Goal: Communication & Community: Answer question/provide support

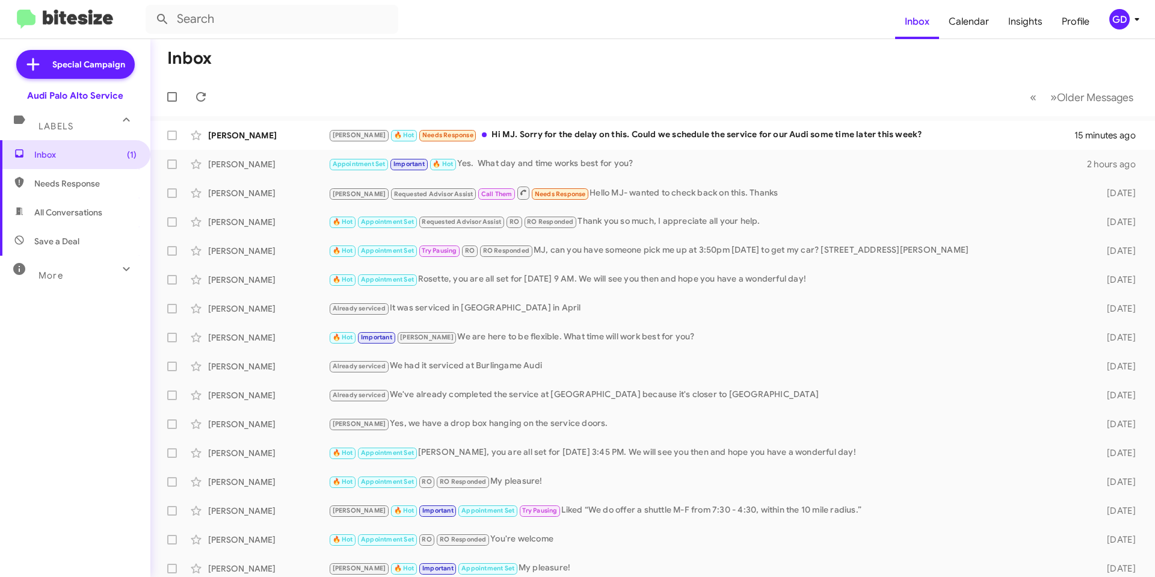
click at [73, 186] on span "Needs Response" at bounding box center [85, 183] width 102 height 12
type input "in:needs-response"
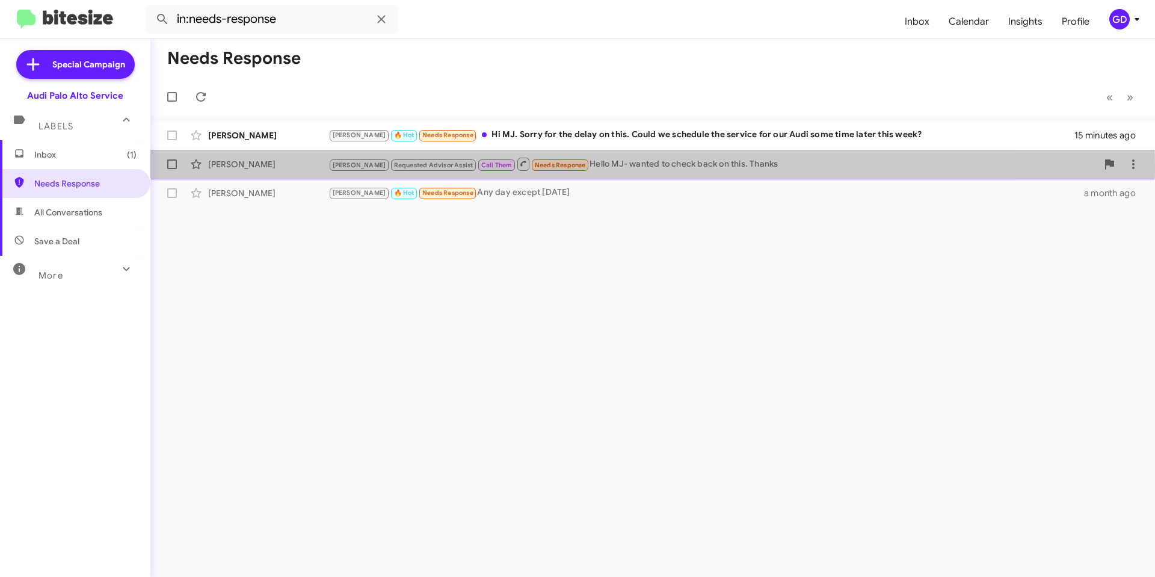
click at [245, 167] on div "[PERSON_NAME]" at bounding box center [268, 164] width 120 height 12
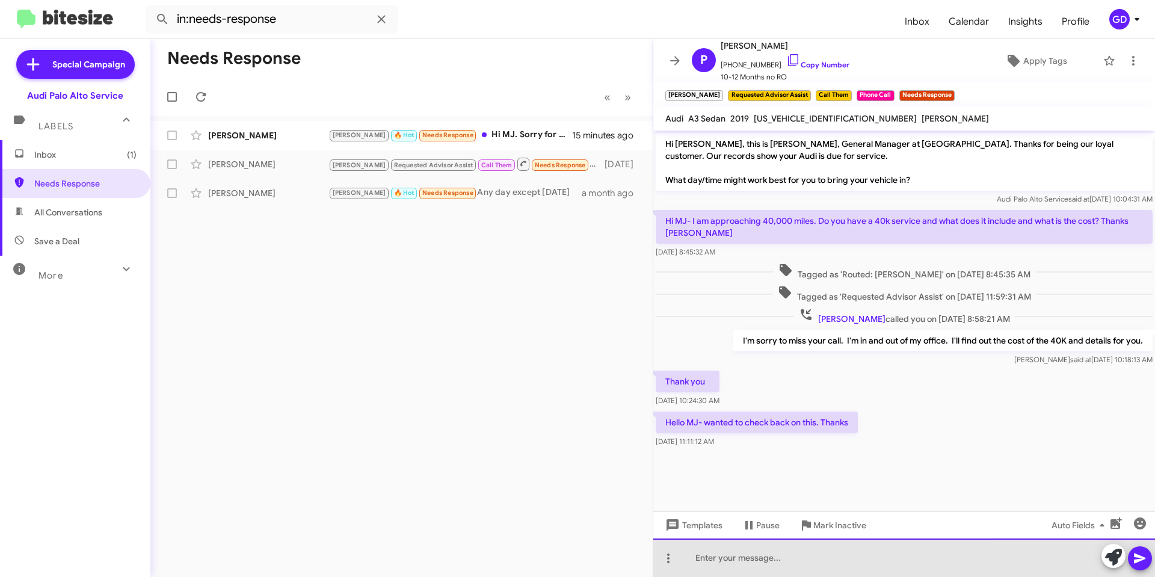
click at [693, 558] on div at bounding box center [904, 558] width 502 height 39
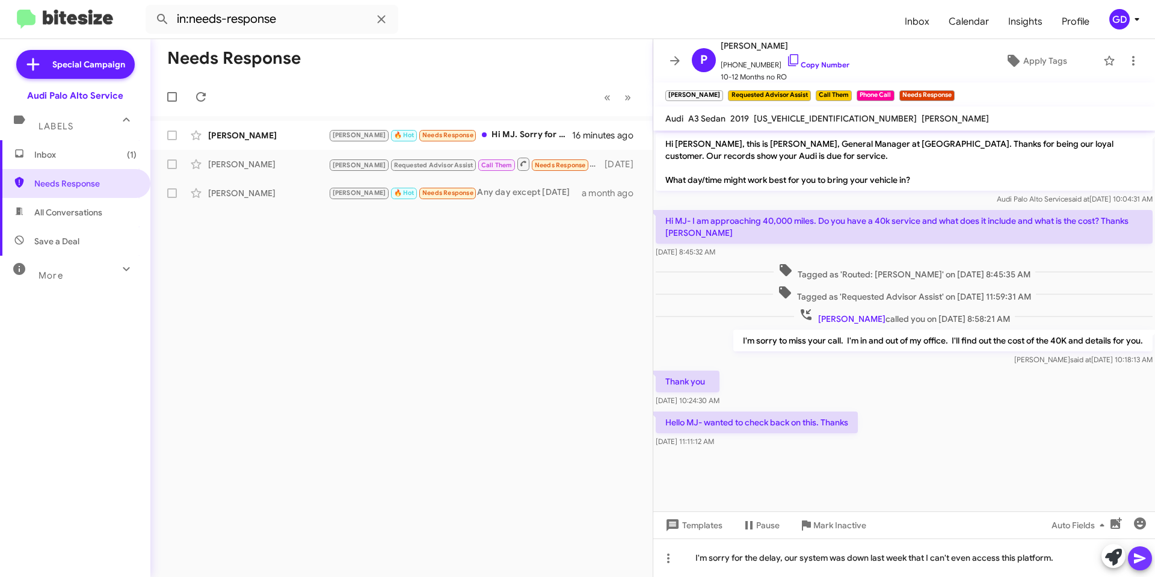
click at [1136, 559] on icon at bounding box center [1140, 558] width 14 height 14
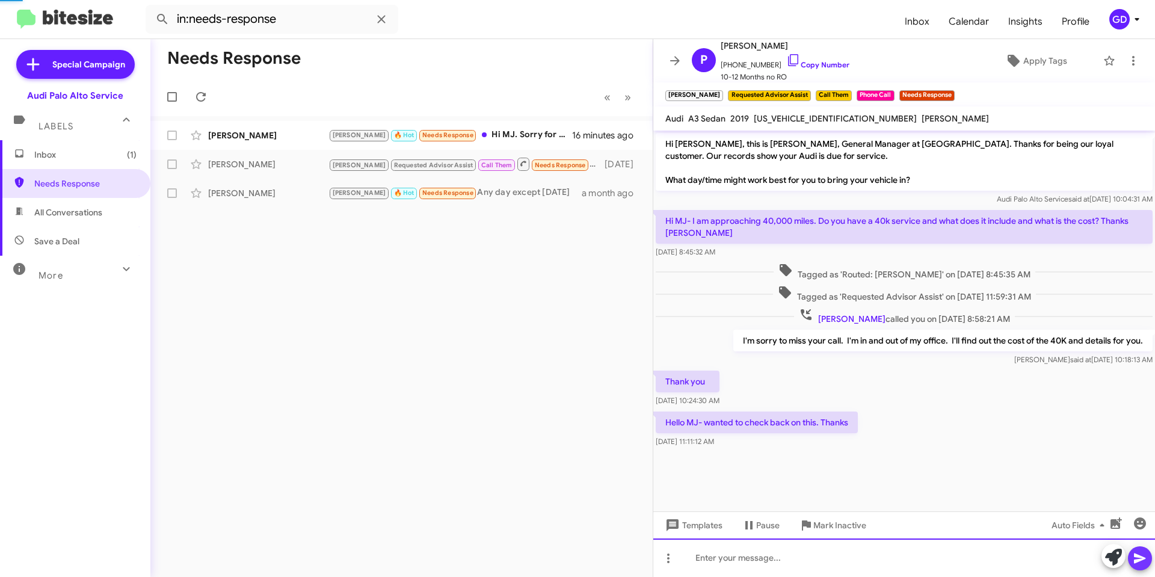
scroll to position [7, 0]
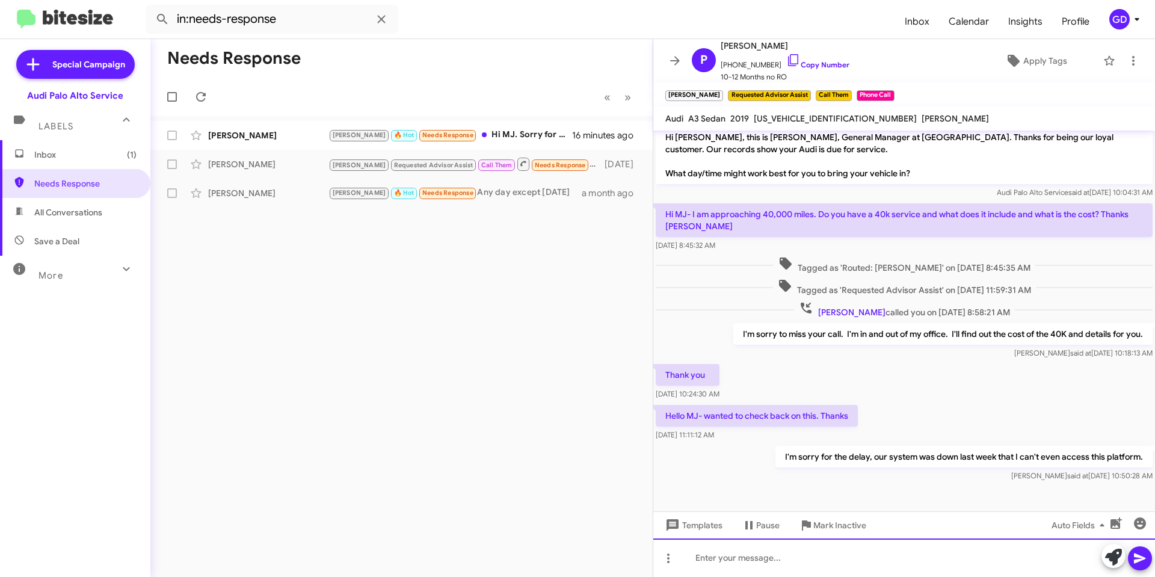
click at [694, 561] on div at bounding box center [904, 558] width 502 height 39
click at [726, 558] on div at bounding box center [904, 558] width 502 height 39
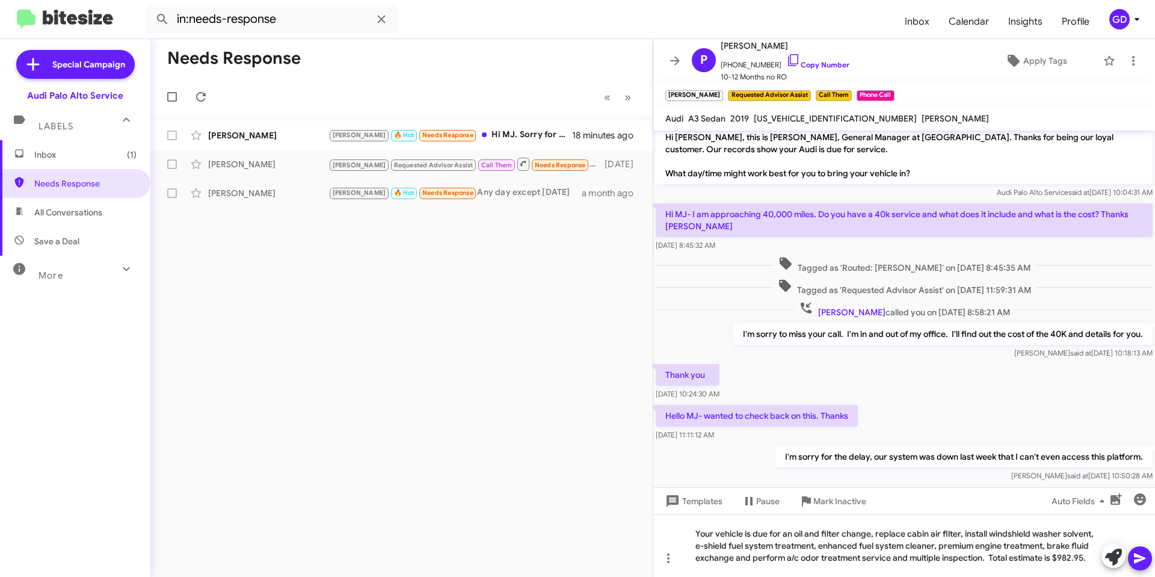
click at [1140, 558] on icon at bounding box center [1140, 558] width 14 height 14
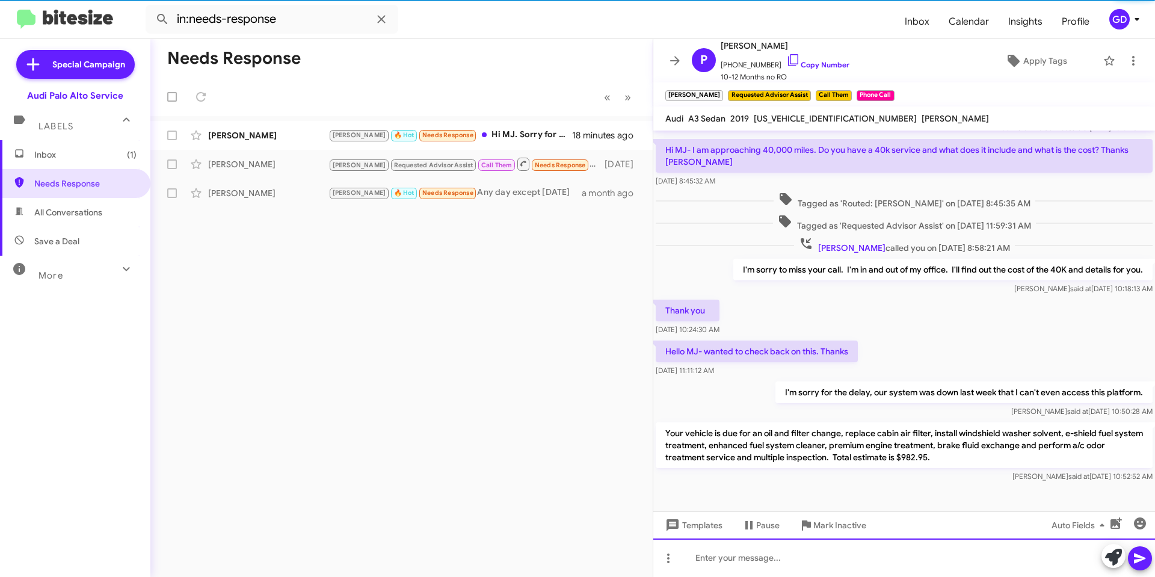
scroll to position [75, 0]
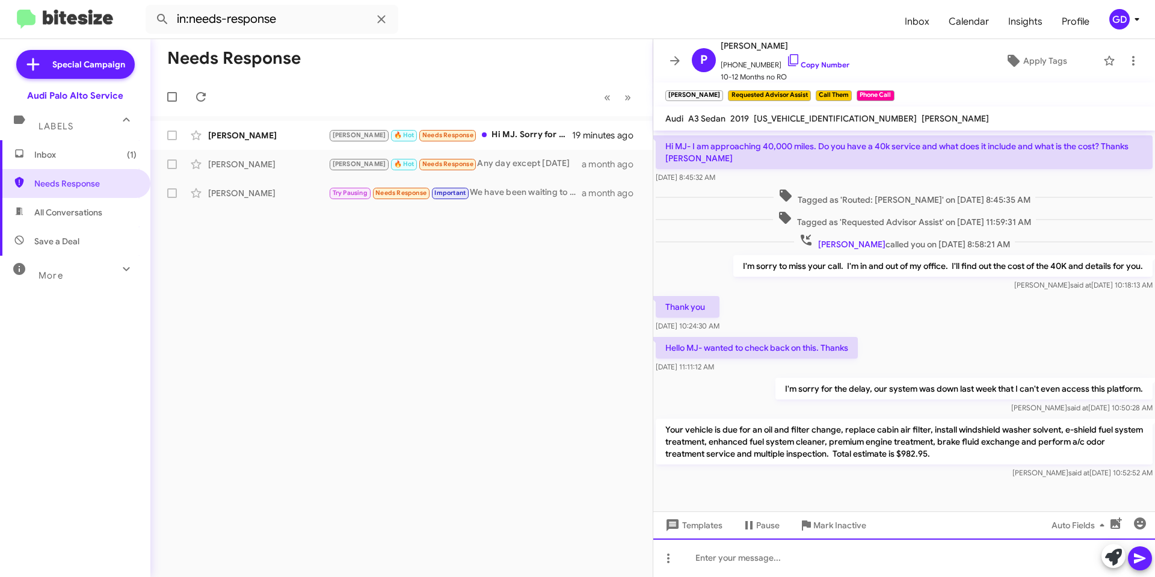
click at [711, 560] on div at bounding box center [904, 558] width 502 height 39
click at [234, 135] on div "[PERSON_NAME]" at bounding box center [268, 135] width 120 height 12
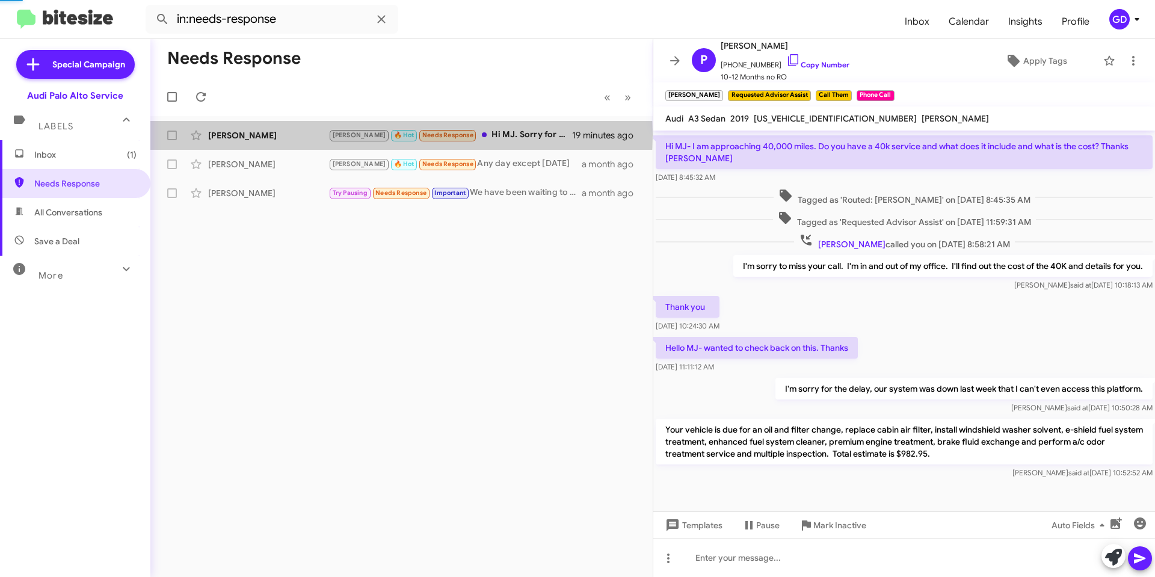
scroll to position [184, 0]
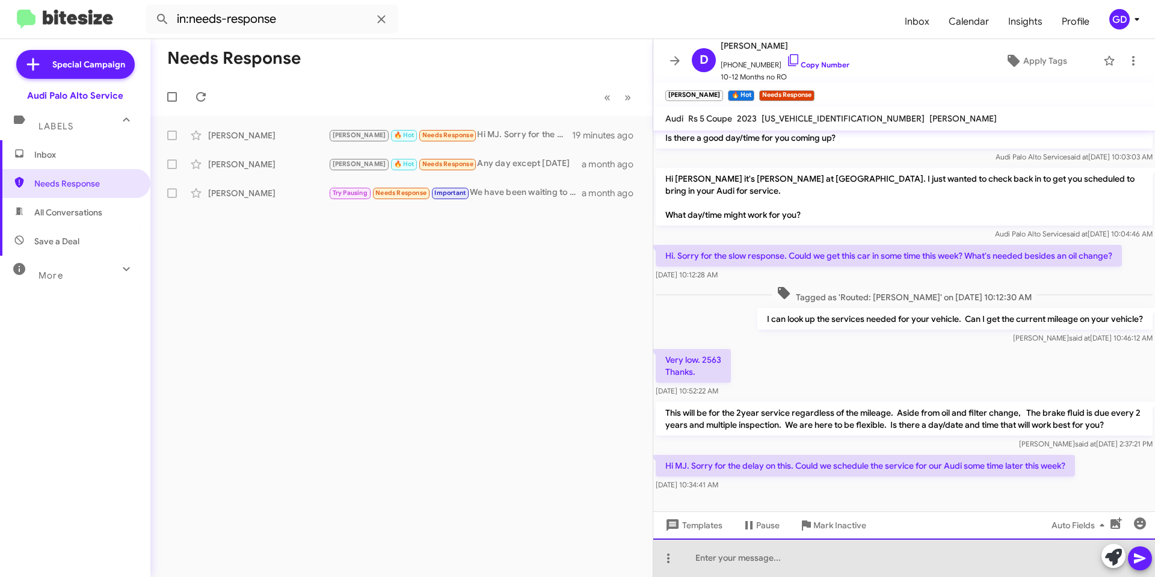
click at [724, 560] on div at bounding box center [904, 558] width 502 height 39
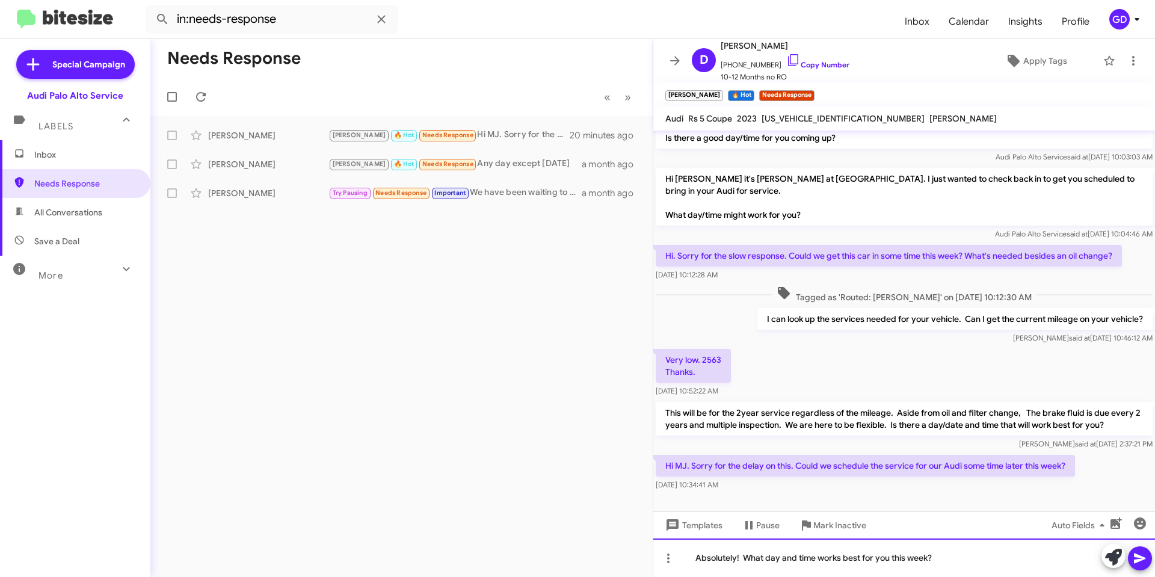
click at [747, 554] on div "Absolutely! What day and time works best for you this week?" at bounding box center [904, 558] width 502 height 39
click at [1141, 558] on icon at bounding box center [1139, 559] width 11 height 10
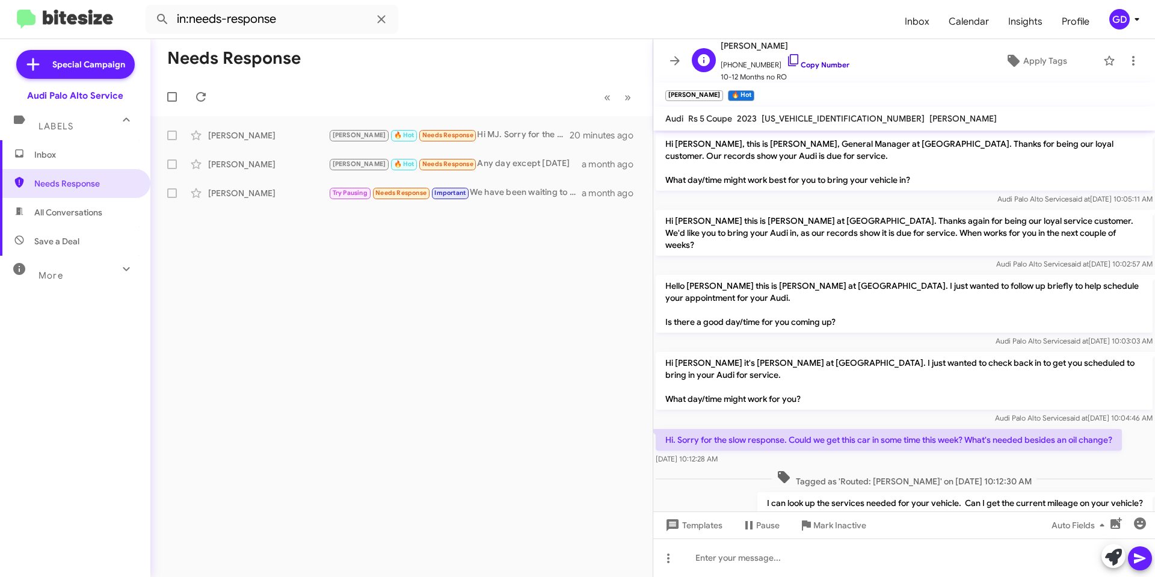
click at [808, 63] on link "Copy Number" at bounding box center [817, 64] width 63 height 9
click at [806, 64] on link "Copy Number" at bounding box center [817, 64] width 63 height 9
click at [57, 155] on span "Inbox" at bounding box center [85, 155] width 102 height 12
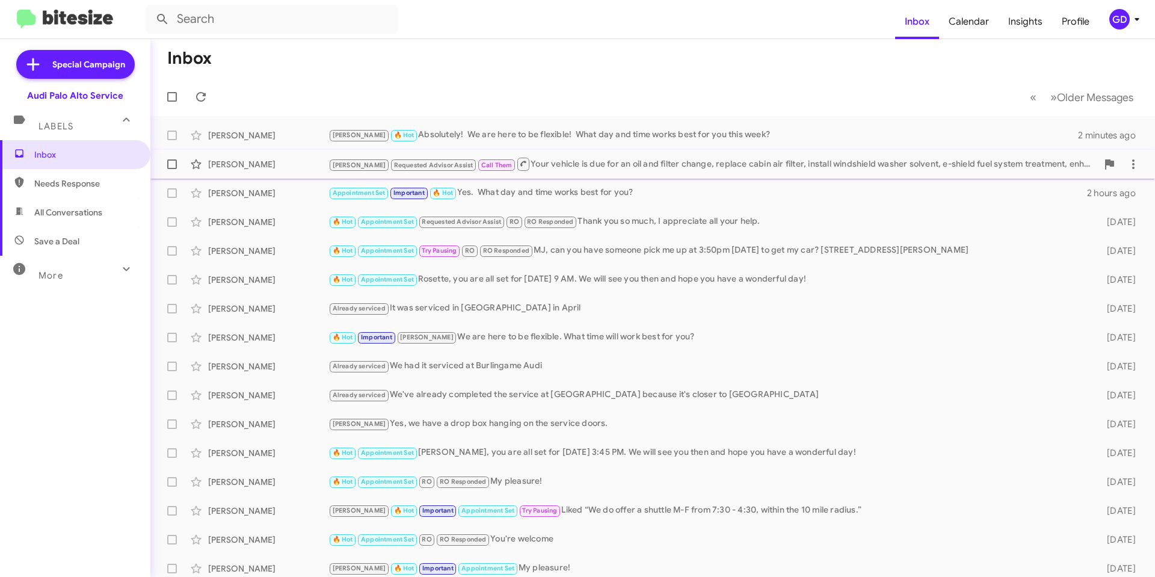
click at [262, 171] on div "[PERSON_NAME] Requested Advisor Assist Call Them Your vehicle is due for an oil…" at bounding box center [653, 164] width 986 height 24
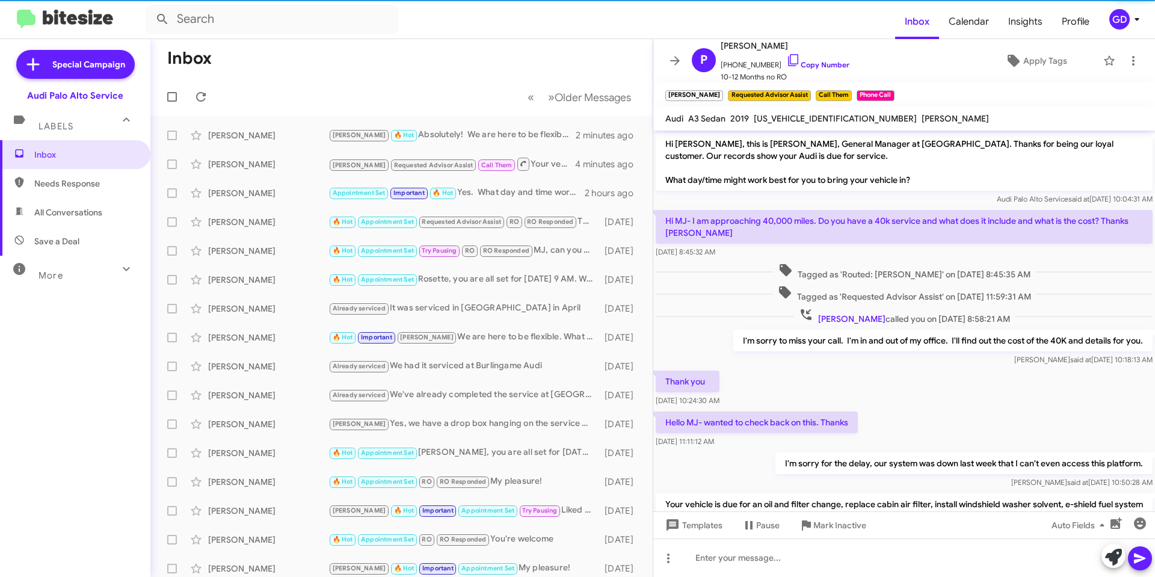
scroll to position [51, 0]
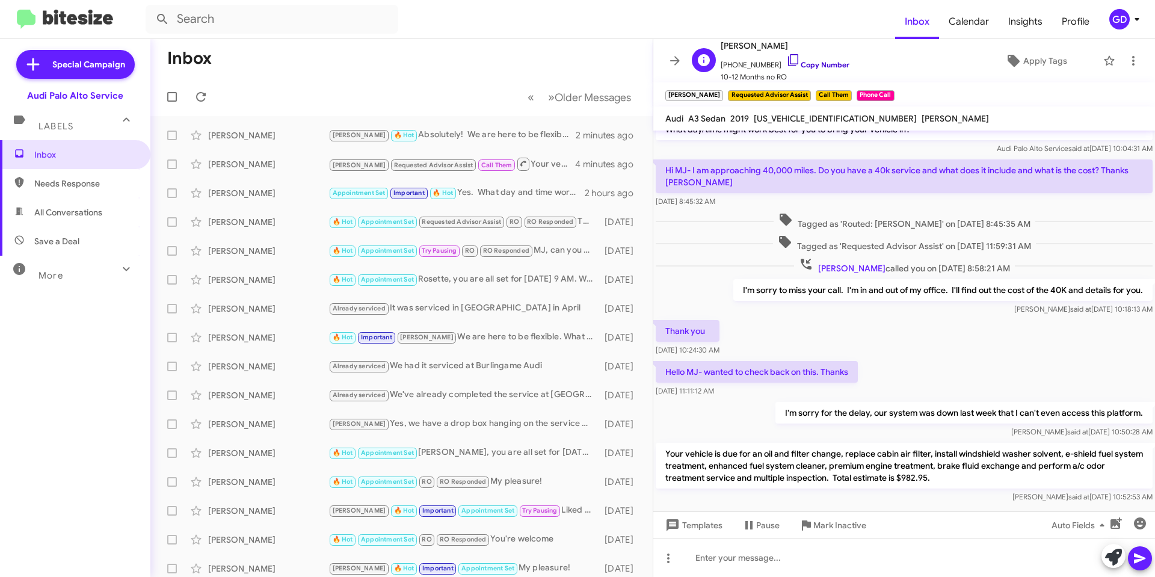
click at [812, 64] on link "Copy Number" at bounding box center [817, 64] width 63 height 9
click at [239, 193] on div "[PERSON_NAME]" at bounding box center [268, 193] width 120 height 12
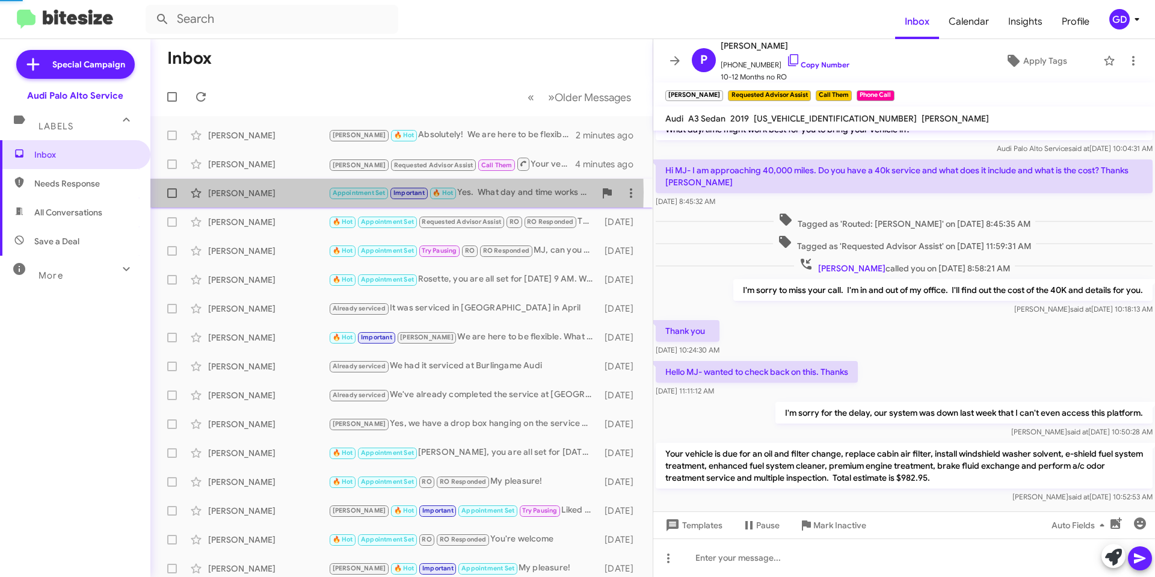
scroll to position [168, 0]
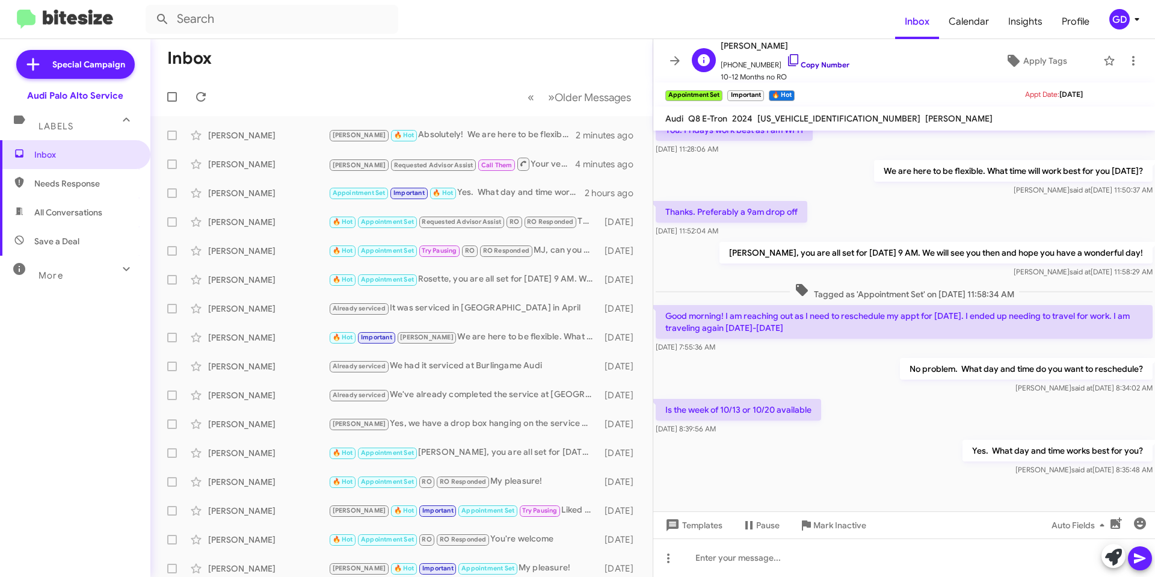
click at [812, 64] on link "Copy Number" at bounding box center [817, 64] width 63 height 9
click at [57, 188] on span "Needs Response" at bounding box center [85, 183] width 102 height 12
type input "in:needs-response"
